Goal: Register for event/course

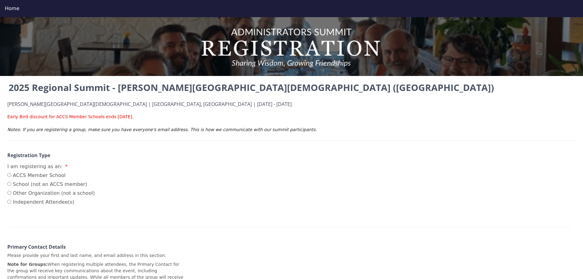
click at [49, 174] on label "ACCS Member School" at bounding box center [51, 175] width 88 height 7
click at [11, 174] on input "ACCS Member School" at bounding box center [9, 175] width 4 height 4
radio input "true"
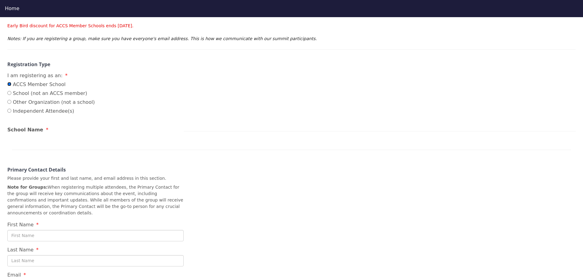
scroll to position [92, 0]
click at [51, 140] on div at bounding box center [292, 141] width 560 height 15
drag, startPoint x: 52, startPoint y: 126, endPoint x: 43, endPoint y: 126, distance: 9.8
click at [50, 128] on div "School Name" at bounding box center [95, 129] width 176 height 9
click at [15, 128] on span "School Name" at bounding box center [25, 129] width 36 height 6
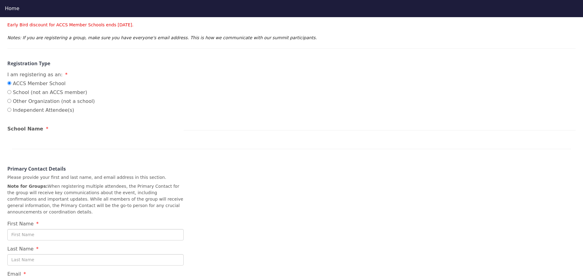
click at [22, 146] on div at bounding box center [292, 141] width 560 height 15
click at [10, 84] on input "ACCS Member School" at bounding box center [9, 83] width 4 height 4
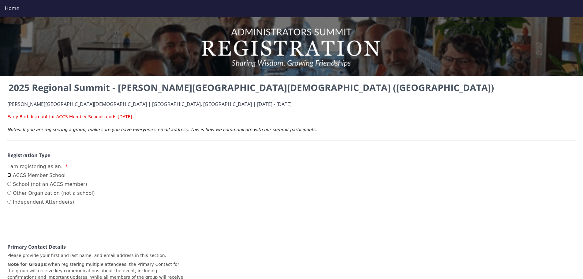
click at [9, 174] on input "ACCS Member School" at bounding box center [9, 175] width 4 height 4
radio input "true"
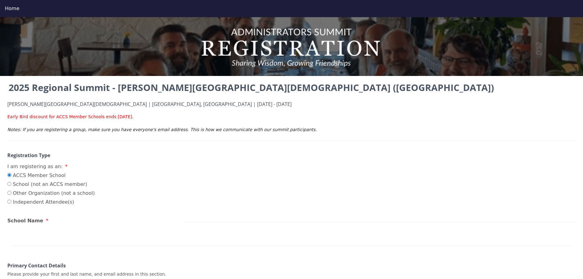
click at [47, 221] on div "School Name" at bounding box center [95, 221] width 176 height 9
click at [51, 221] on div "School Name" at bounding box center [95, 221] width 176 height 9
click at [6, 227] on div "2025 Regional Summit - [PERSON_NAME][GEOGRAPHIC_DATA][DEMOGRAPHIC_DATA] ([GEOGR…" at bounding box center [291, 246] width 583 height 331
click at [19, 242] on div at bounding box center [292, 238] width 560 height 15
click at [67, 243] on div at bounding box center [292, 238] width 560 height 15
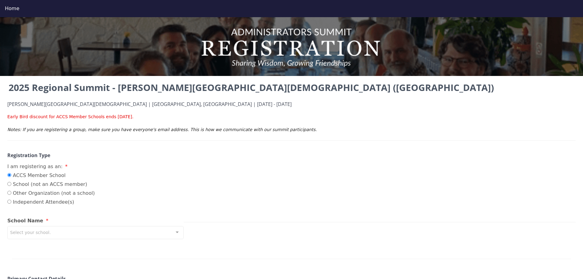
click at [48, 232] on div "Select your school." at bounding box center [95, 232] width 176 height 13
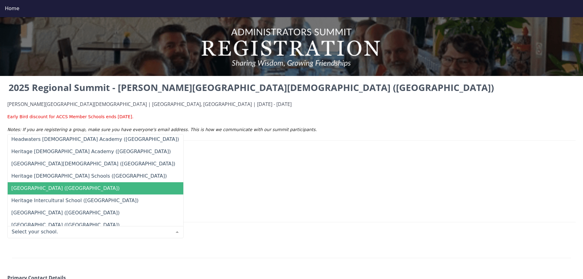
scroll to position [2522, 0]
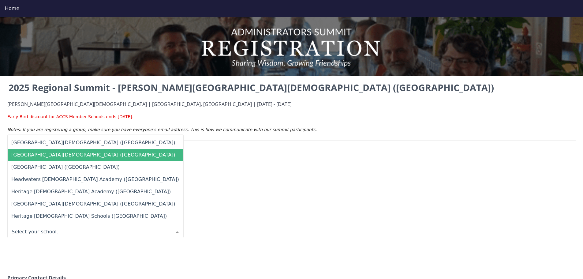
click at [68, 156] on span "[GEOGRAPHIC_DATA][DEMOGRAPHIC_DATA] ([GEOGRAPHIC_DATA])" at bounding box center [93, 155] width 164 height 6
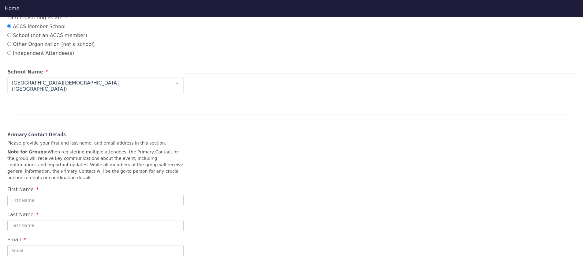
scroll to position [153, 0]
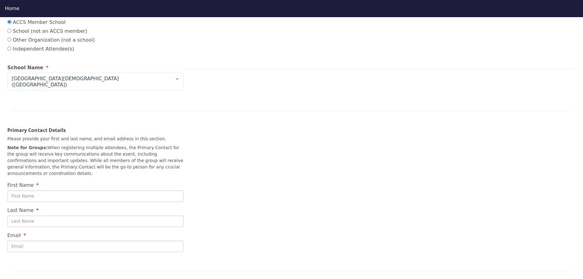
click at [91, 190] on input "First Name" at bounding box center [95, 195] width 176 height 11
type input "[PERSON_NAME]"
click at [77, 241] on input "[EMAIL_ADDRESS][DOMAIN_NAME]" at bounding box center [95, 246] width 176 height 11
type input "[PERSON_NAME][EMAIL_ADDRESS][PERSON_NAME][DOMAIN_NAME]"
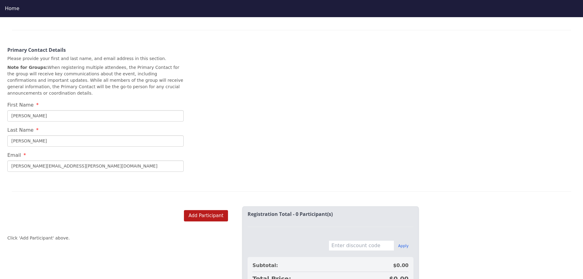
scroll to position [245, 0]
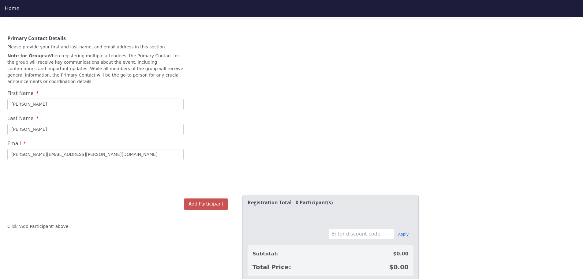
click at [206, 198] on button "Add Participant" at bounding box center [206, 203] width 44 height 11
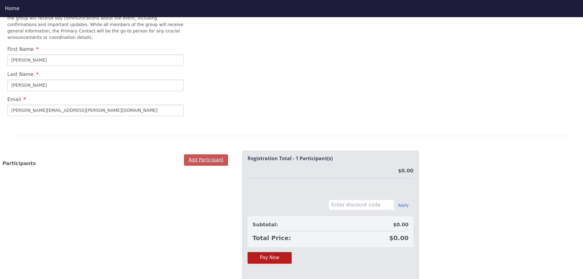
scroll to position [300, 0]
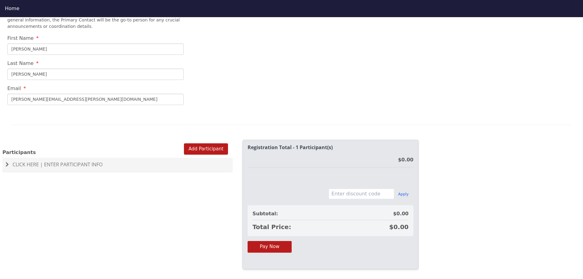
click at [206, 149] on div at bounding box center [117, 149] width 230 height 0
click at [74, 161] on span "Click Here | Enter Participant Info" at bounding box center [58, 164] width 90 height 7
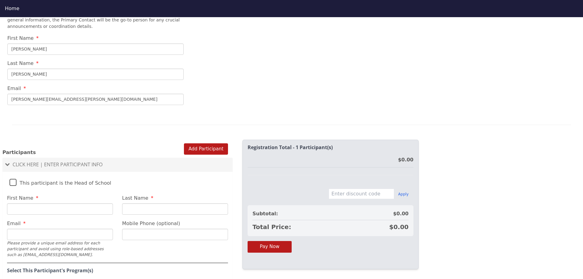
click at [55, 203] on input "First Name" at bounding box center [60, 208] width 106 height 11
type input "[PERSON_NAME]"
type input "[PERSON_NAME][EMAIL_ADDRESS][PERSON_NAME][DOMAIN_NAME]"
type input "[PHONE_NUMBER]"
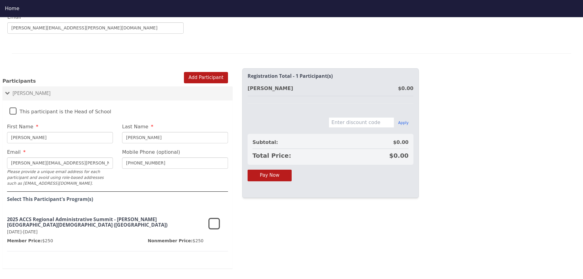
scroll to position [377, 0]
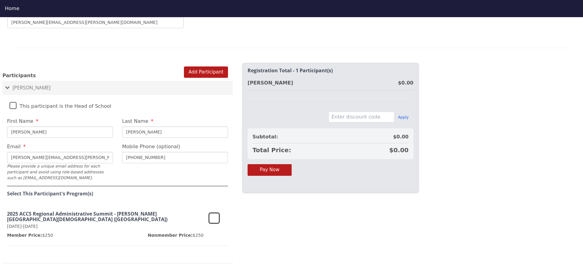
click at [215, 211] on icon at bounding box center [215, 218] width 12 height 15
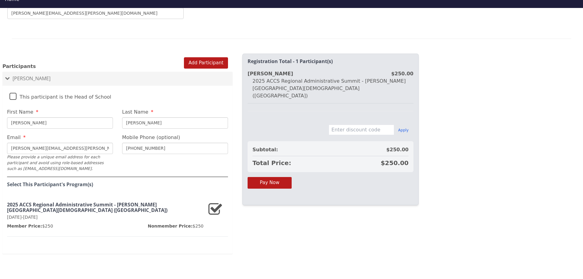
scroll to position [17, 0]
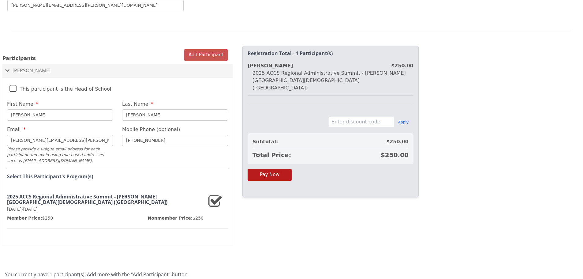
click at [196, 49] on button "Add Participant" at bounding box center [206, 54] width 44 height 11
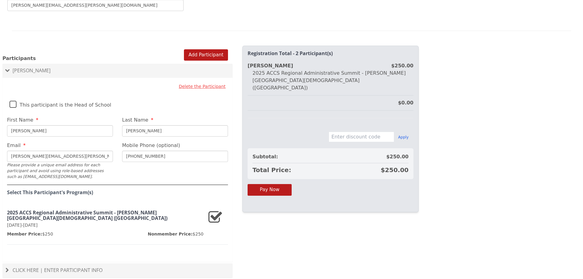
click at [14, 97] on label "This participant is the Head of School" at bounding box center [60, 103] width 102 height 13
click at [0, 0] on input "This participant is the Head of School" at bounding box center [0, 0] width 0 height 0
click at [196, 49] on button "Add Participant" at bounding box center [206, 54] width 44 height 11
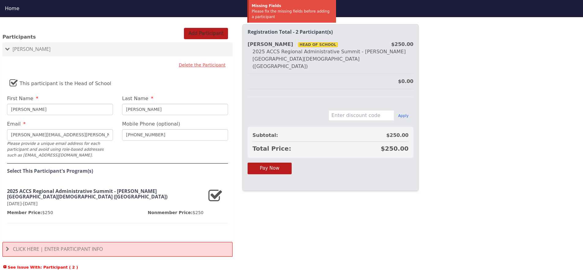
scroll to position [417, 0]
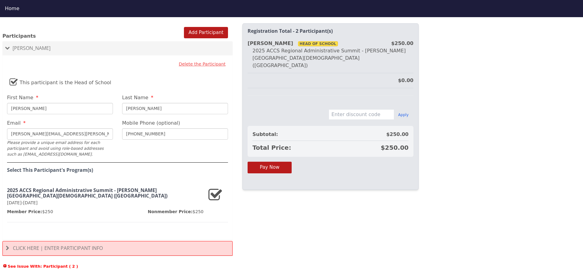
click at [140, 246] on h4 "Click Here | Enter Participant Info" at bounding box center [118, 249] width 224 height 6
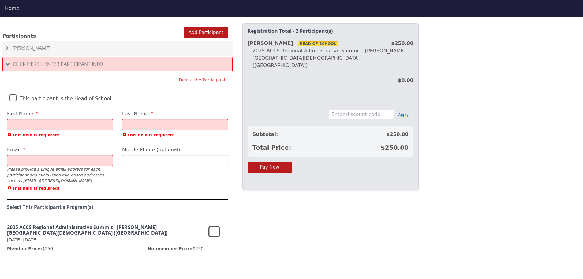
click at [34, 119] on input "First Name" at bounding box center [60, 124] width 106 height 11
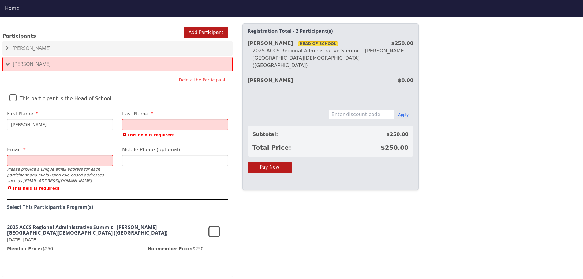
type input "[PERSON_NAME]"
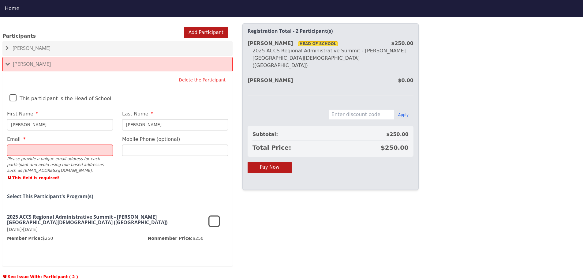
type input "[PERSON_NAME]"
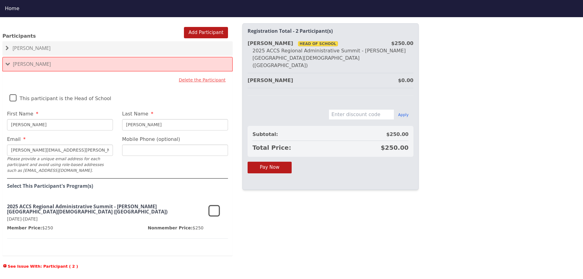
type input "[PERSON_NAME][EMAIL_ADDRESS][PERSON_NAME][DOMAIN_NAME]"
type input "9"
type input "[PHONE_NUMBER]"
click at [213, 204] on icon at bounding box center [215, 211] width 12 height 15
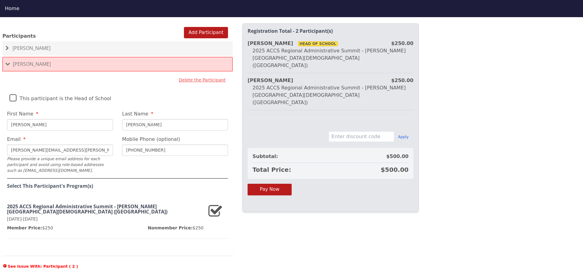
drag, startPoint x: 40, startPoint y: 112, endPoint x: 5, endPoint y: 111, distance: 35.5
click at [5, 111] on div "First Name [PERSON_NAME]" at bounding box center [59, 120] width 115 height 20
click at [207, 27] on button "Add Participant" at bounding box center [206, 32] width 44 height 11
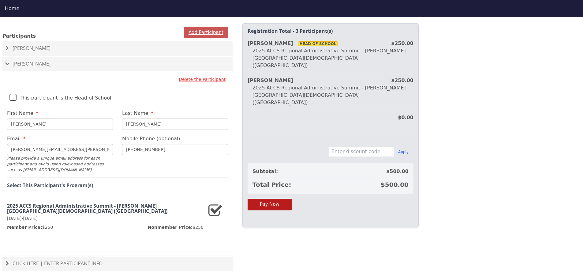
click at [200, 27] on button "Add Participant" at bounding box center [206, 32] width 44 height 11
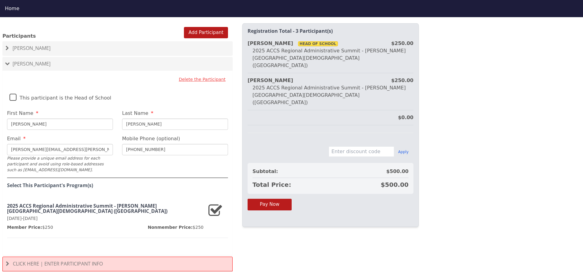
click at [83, 260] on span "Click Here | Enter Participant Info" at bounding box center [58, 263] width 90 height 7
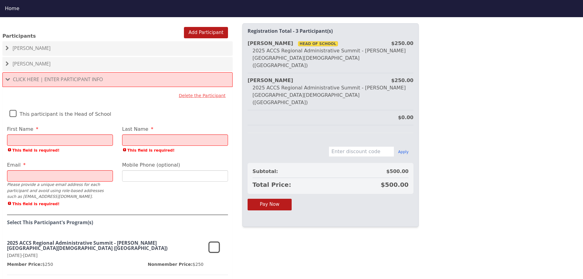
click at [77, 134] on input "First Name" at bounding box center [60, 139] width 106 height 11
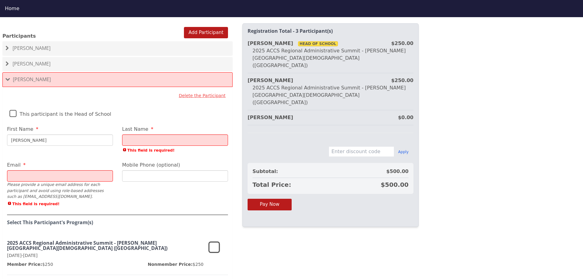
type input "[PERSON_NAME]"
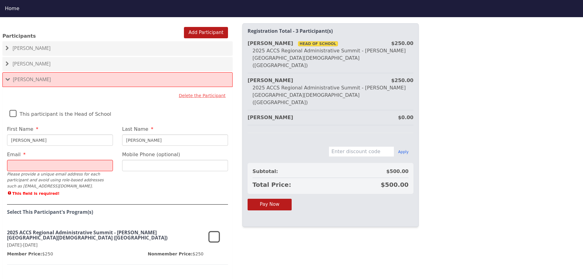
type input "[PERSON_NAME]"
type input "[PERSON_NAME][EMAIL_ADDRESS][PERSON_NAME][DOMAIN_NAME]"
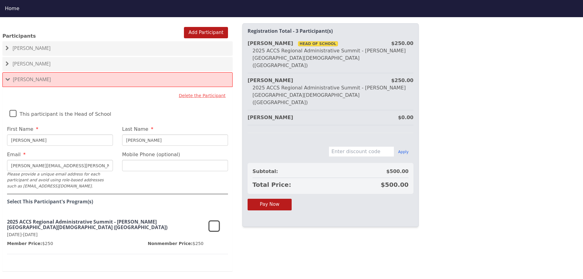
click at [136, 160] on input "Mobile Phone (optional)" at bounding box center [175, 165] width 106 height 11
type input "[PHONE_NUMBER]"
click at [216, 219] on icon at bounding box center [215, 226] width 12 height 15
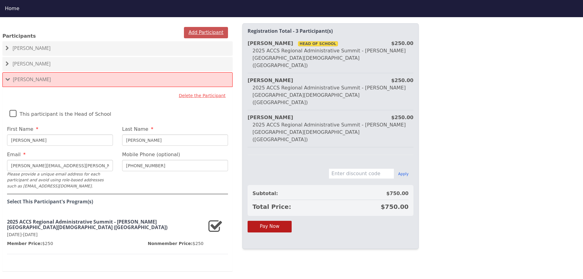
click at [196, 27] on button "Add Participant" at bounding box center [206, 32] width 44 height 11
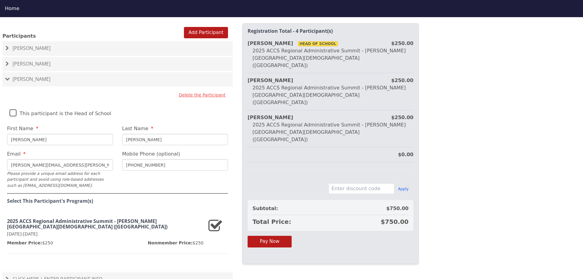
drag, startPoint x: 43, startPoint y: 128, endPoint x: 0, endPoint y: 132, distance: 42.7
click at [0, 132] on div "Add Participant Participants [PERSON_NAME] Delete the Participant This particip…" at bounding box center [117, 159] width 235 height 278
click at [20, 134] on input "[PERSON_NAME]" at bounding box center [60, 139] width 106 height 11
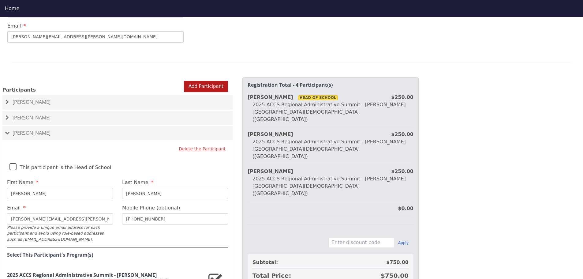
scroll to position [378, 0]
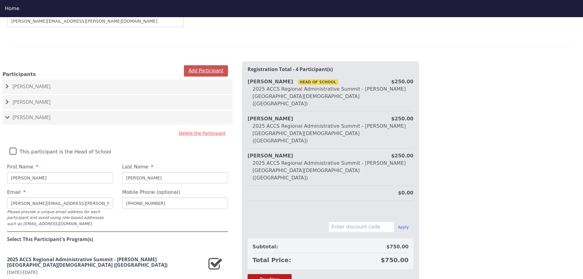
click at [213, 65] on button "Add Participant" at bounding box center [206, 70] width 44 height 11
drag, startPoint x: 87, startPoint y: 165, endPoint x: 50, endPoint y: 171, distance: 37.5
click at [50, 172] on input "[PERSON_NAME]" at bounding box center [60, 177] width 106 height 11
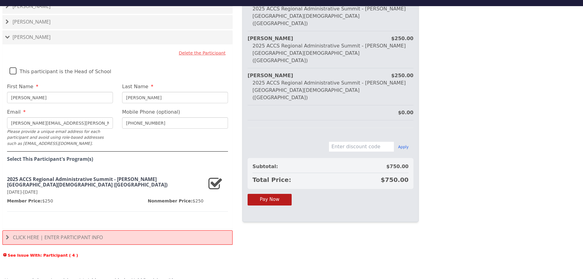
scroll to position [17, 0]
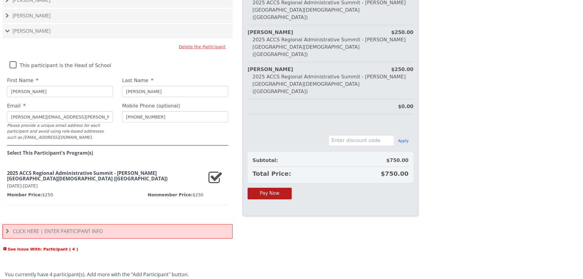
click at [56, 228] on span "Click Here | Enter Participant Info" at bounding box center [58, 231] width 90 height 7
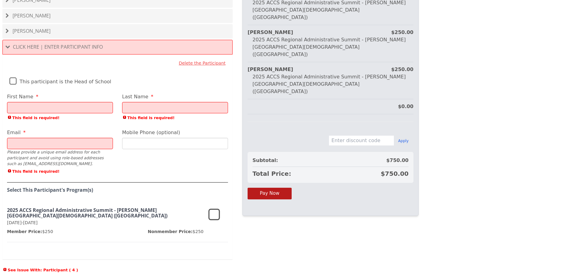
click at [60, 102] on input "First Name" at bounding box center [60, 107] width 106 height 11
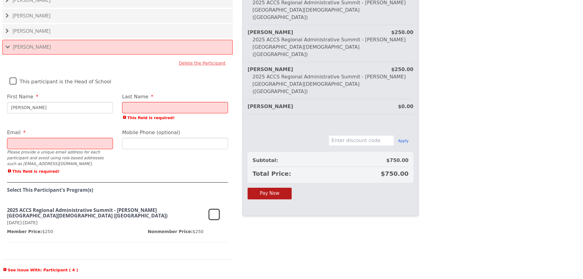
type input "[PERSON_NAME]"
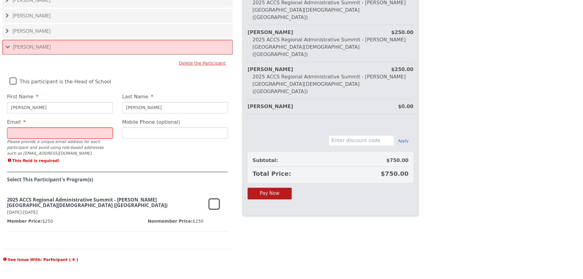
type input "[PERSON_NAME]"
type input "[PERSON_NAME][EMAIL_ADDRESS][PERSON_NAME][DOMAIN_NAME]"
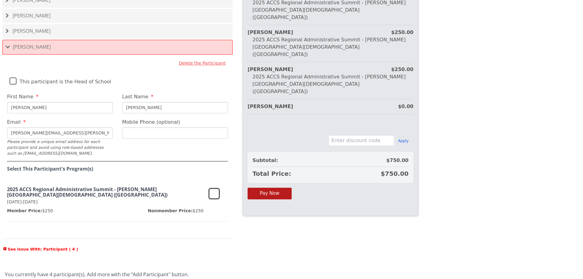
click at [131, 127] on input "Mobile Phone (optional)" at bounding box center [175, 132] width 106 height 11
type input "[PHONE_NUMBER]"
click at [215, 187] on icon at bounding box center [215, 194] width 12 height 15
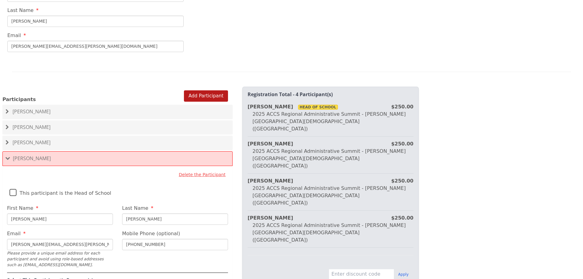
scroll to position [325, 0]
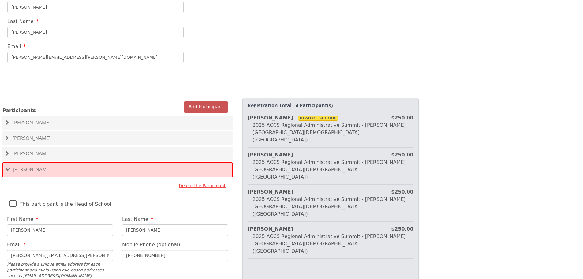
click at [207, 101] on button "Add Participant" at bounding box center [206, 106] width 44 height 11
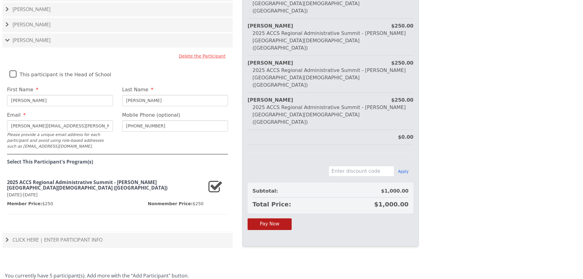
scroll to position [455, 0]
click at [73, 235] on span "Click Here | Enter Participant Info" at bounding box center [58, 238] width 90 height 7
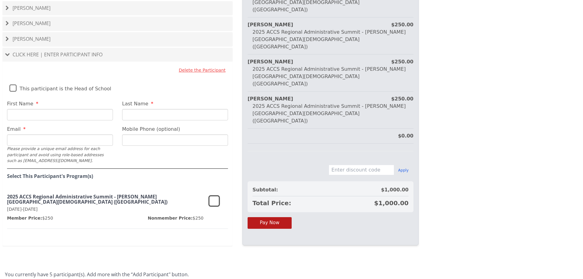
click at [23, 109] on input "First Name" at bounding box center [60, 114] width 106 height 11
type input "[PERSON_NAME]"
type input "Hull"
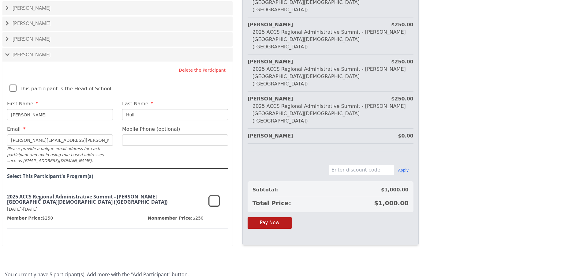
type input "[PERSON_NAME][EMAIL_ADDRESS][PERSON_NAME][DOMAIN_NAME]"
type input "[PHONE_NUMBER]"
click at [213, 194] on icon at bounding box center [215, 201] width 12 height 15
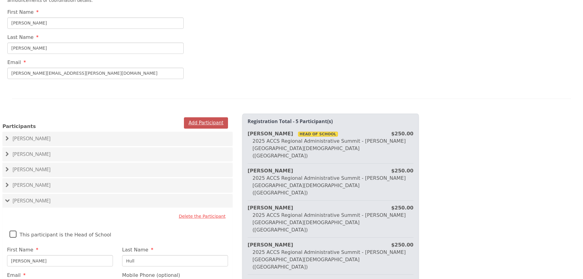
scroll to position [302, 0]
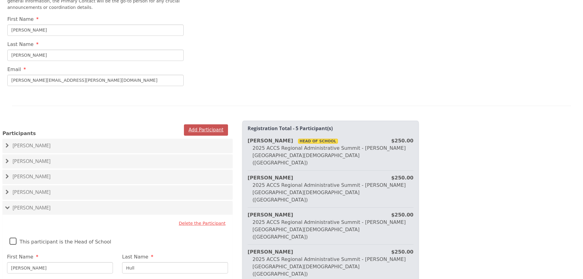
click at [202, 117] on div "Add Participant" at bounding box center [117, 121] width 221 height 8
click at [202, 118] on div "Add Participant Participants [PERSON_NAME] Delete the Participant This particip…" at bounding box center [117, 263] width 235 height 293
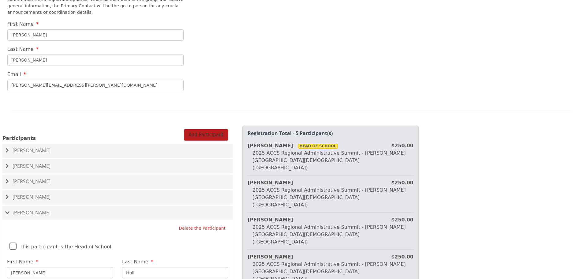
scroll to position [241, 0]
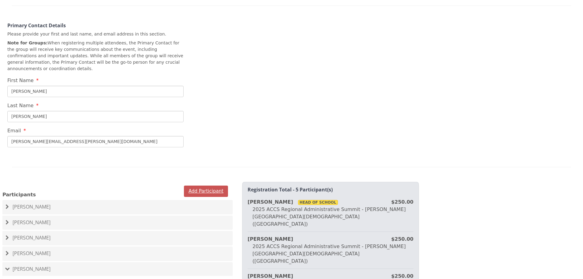
click at [194, 186] on button "Add Participant" at bounding box center [206, 191] width 44 height 11
click at [203, 186] on button "Add Participant" at bounding box center [206, 191] width 44 height 11
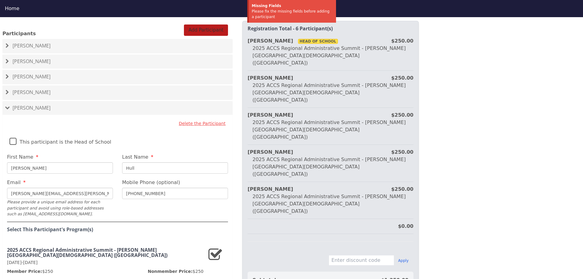
scroll to position [478, 0]
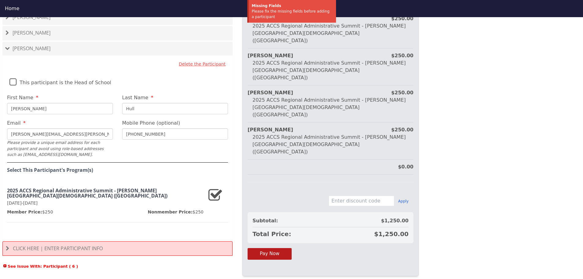
click at [143, 246] on h4 "Click Here | Enter Participant Info" at bounding box center [118, 249] width 224 height 6
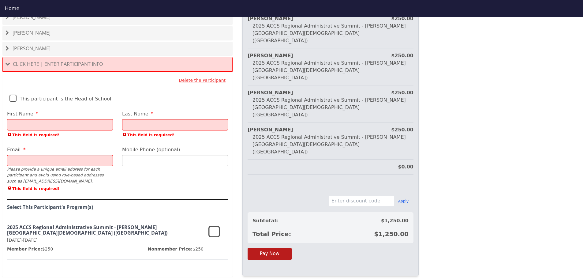
click at [36, 119] on input "First Name" at bounding box center [60, 124] width 106 height 11
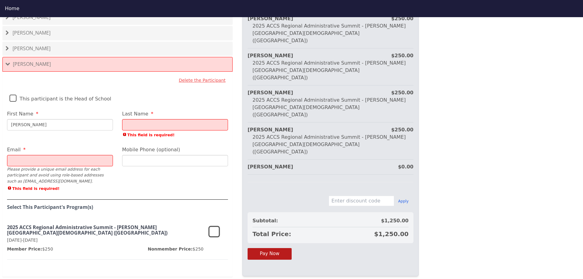
type input "[PERSON_NAME]"
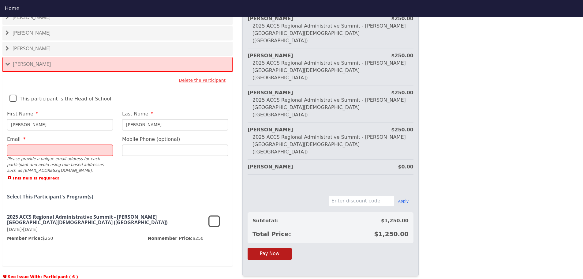
type input "[PERSON_NAME]"
type input "[PERSON_NAME][EMAIL_ADDRESS][PERSON_NAME][DOMAIN_NAME]"
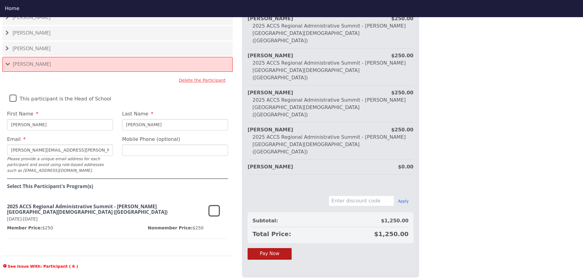
click at [139, 145] on input "Mobile Phone (optional)" at bounding box center [175, 150] width 106 height 11
type input "[PHONE_NUMBER]"
click at [216, 204] on icon at bounding box center [215, 211] width 12 height 15
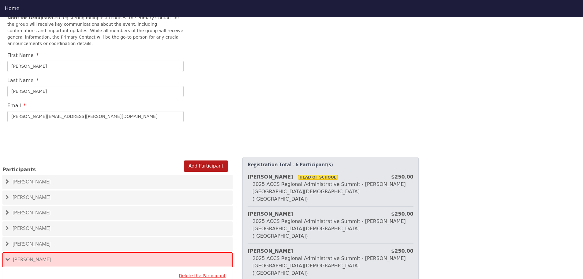
scroll to position [233, 0]
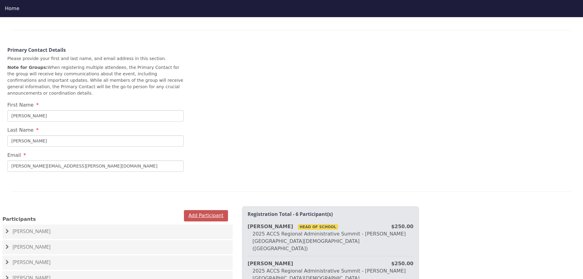
click at [209, 210] on button "Add Participant" at bounding box center [206, 215] width 44 height 11
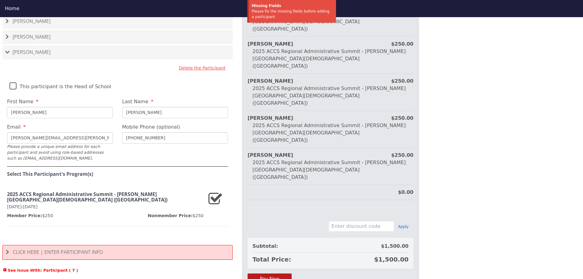
scroll to position [494, 0]
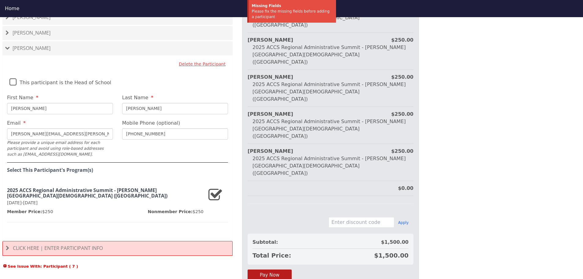
click at [154, 246] on h4 "Click Here | Enter Participant Info" at bounding box center [118, 249] width 224 height 6
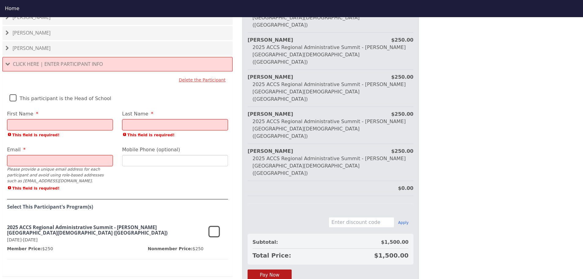
click at [47, 119] on input "First Name" at bounding box center [60, 124] width 106 height 11
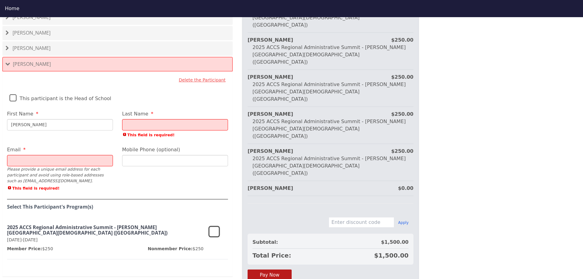
type input "[PERSON_NAME]"
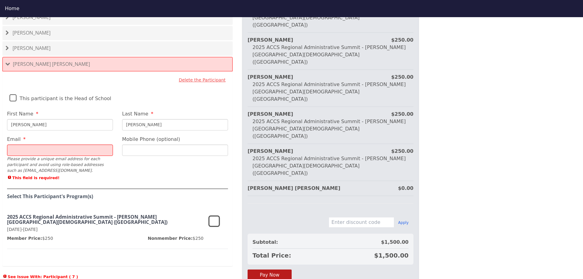
type input "[PERSON_NAME]"
drag, startPoint x: 78, startPoint y: 141, endPoint x: 113, endPoint y: 145, distance: 35.1
click at [113, 145] on div "Email [PERSON_NAME][EMAIL_ADDRESS][PERSON_NAME][DOMAIN_NAME]; [PERSON_NAME][DOM…" at bounding box center [59, 160] width 115 height 48
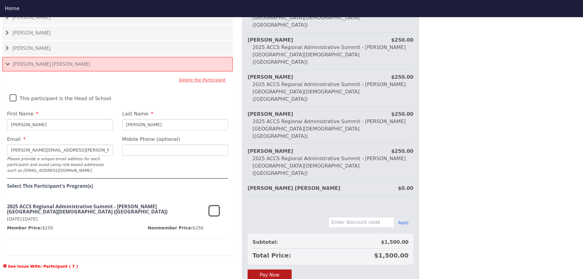
type input "[PERSON_NAME][EMAIL_ADDRESS][PERSON_NAME][DOMAIN_NAME]"
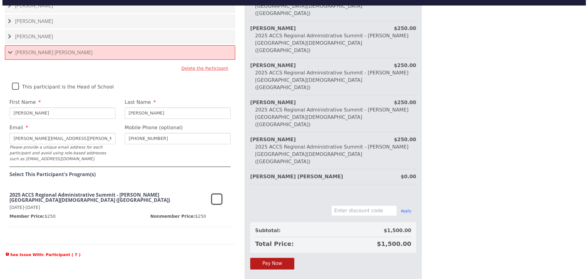
scroll to position [17, 0]
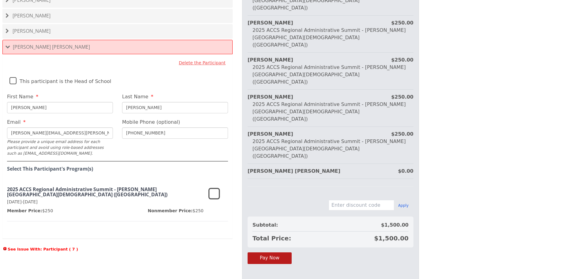
type input "[PHONE_NUMBER]"
click at [215, 187] on icon at bounding box center [215, 194] width 12 height 15
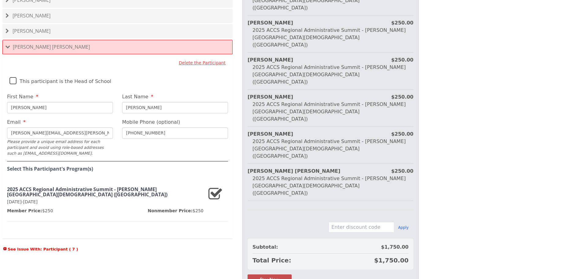
click at [276, 274] on button "Pay Now" at bounding box center [270, 279] width 44 height 11
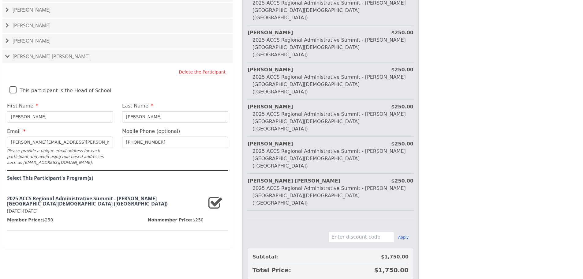
scroll to position [486, 0]
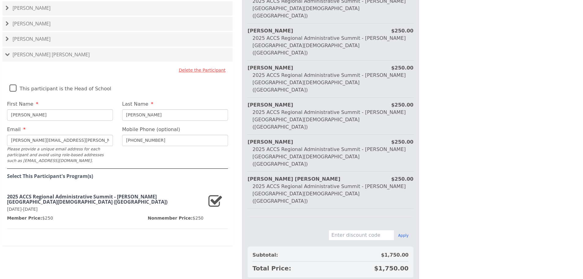
click at [351, 230] on input "text" at bounding box center [362, 235] width 66 height 10
type input "Early Bird"
click at [405, 233] on button "Apply" at bounding box center [403, 235] width 10 height 5
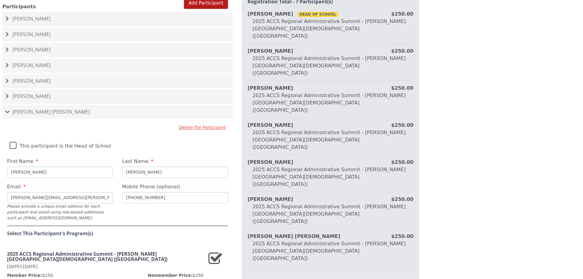
scroll to position [398, 0]
